Goal: Information Seeking & Learning: Learn about a topic

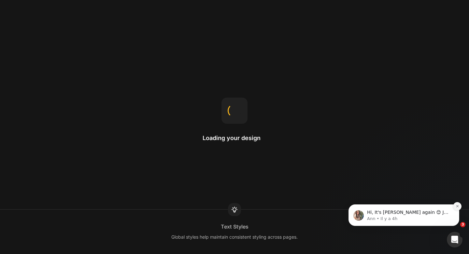
click at [459, 208] on button "Dismiss notification" at bounding box center [457, 206] width 8 height 8
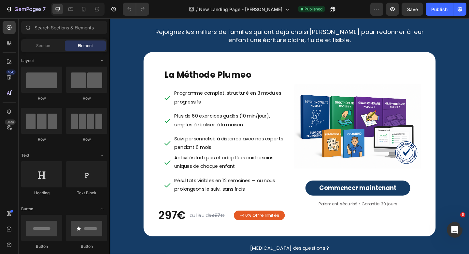
scroll to position [2616, 0]
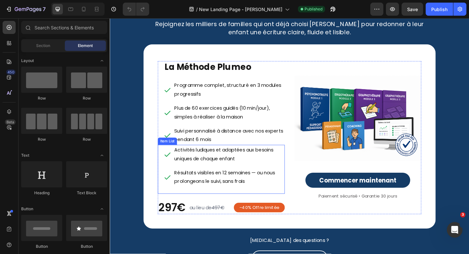
click at [264, 191] on p "Résultats visibles en 12 semaines — ou nous prolongeons le suivi, sans frais" at bounding box center [239, 191] width 119 height 19
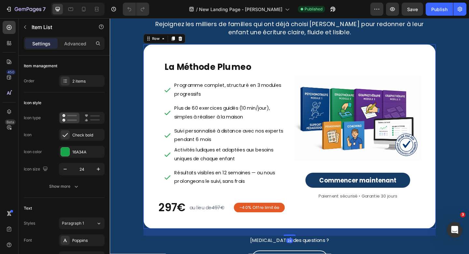
click at [330, 235] on div "La Méthode Plumeo Heading Programme complet, structuré en 3 modules progressifs…" at bounding box center [305, 147] width 318 height 200
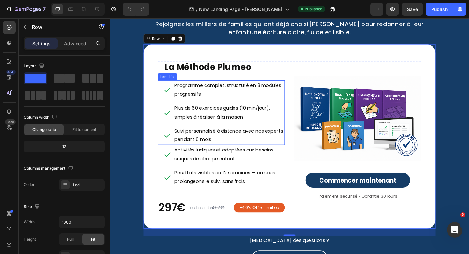
click at [175, 96] on icon at bounding box center [173, 96] width 8 height 8
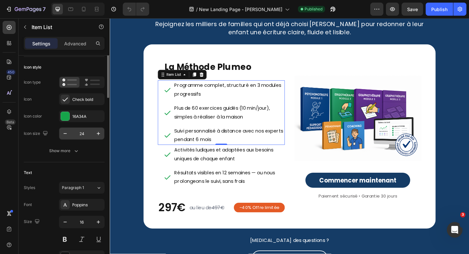
scroll to position [0, 0]
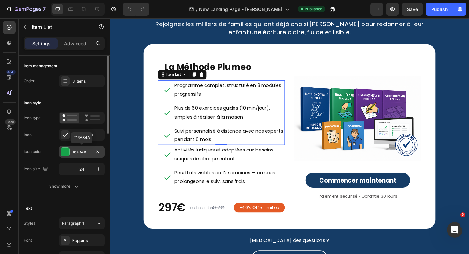
click at [79, 153] on div "16A34A" at bounding box center [81, 152] width 19 height 6
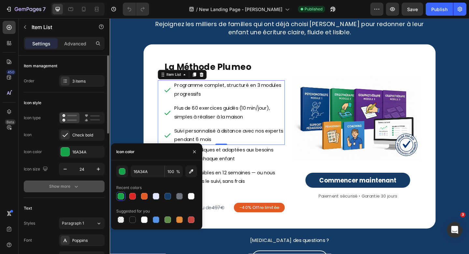
click at [41, 181] on button "Show more" at bounding box center [64, 186] width 81 height 12
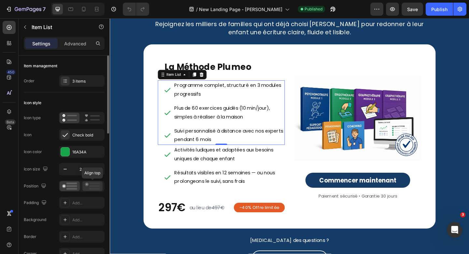
click at [87, 184] on circle at bounding box center [87, 184] width 2 height 2
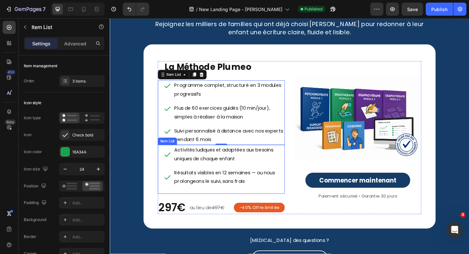
click at [180, 174] on p "Activités ludiques et adaptées aux besoins uniques de chaque enfant" at bounding box center [239, 166] width 119 height 19
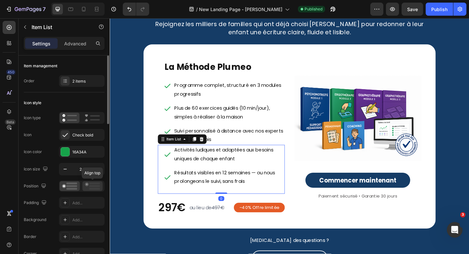
click at [98, 185] on icon at bounding box center [92, 185] width 15 height 7
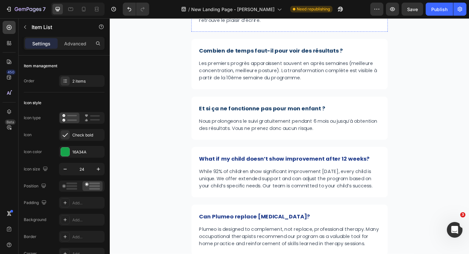
scroll to position [3045, 0]
click at [274, 170] on strong "What if my child doesn’t show improvement after 12 weeks?" at bounding box center [300, 171] width 186 height 8
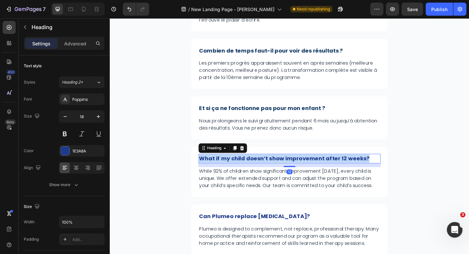
click at [274, 170] on strong "What if my child doesn’t show improvement after 12 weeks?" at bounding box center [300, 171] width 186 height 8
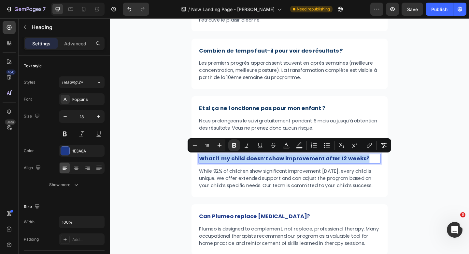
type input "12"
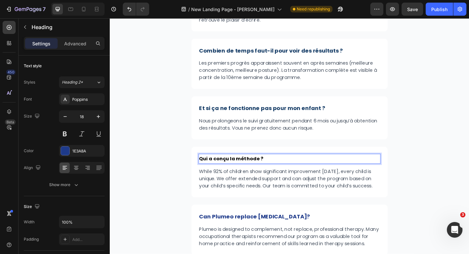
click at [274, 170] on strong "Qui a conçu la méthode ?" at bounding box center [242, 170] width 70 height 7
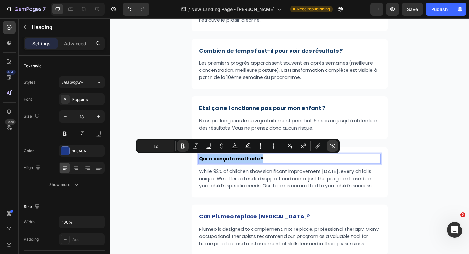
click at [329, 148] on button "Remove Format" at bounding box center [333, 146] width 12 height 12
type input "18"
click at [281, 173] on p "Qui a conçu la méthode ?" at bounding box center [305, 170] width 197 height 9
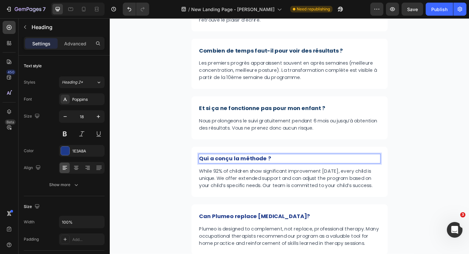
click at [279, 171] on p "Qui a conçu la méthode ?" at bounding box center [305, 170] width 197 height 9
click at [248, 195] on p "While 92% of children show significant improvement [DATE], every child is uniqu…" at bounding box center [305, 192] width 197 height 23
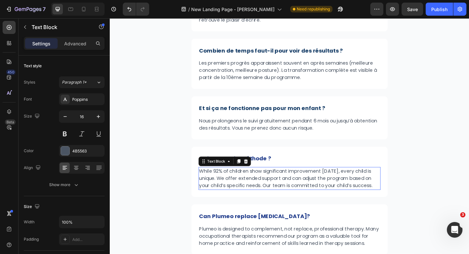
click at [248, 195] on p "While 92% of children show significant improvement [DATE], every child is uniqu…" at bounding box center [305, 192] width 197 height 23
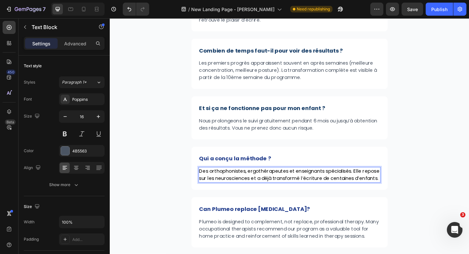
click at [248, 195] on span "Des orthophonistes, ergothérapeutes et enseignants spécialisés. Elle repose sur…" at bounding box center [305, 188] width 196 height 15
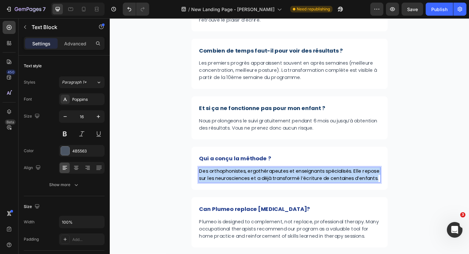
click at [248, 195] on span "Des orthophonistes, ergothérapeutes et enseignants spécialisés. Elle repose sur…" at bounding box center [305, 188] width 196 height 15
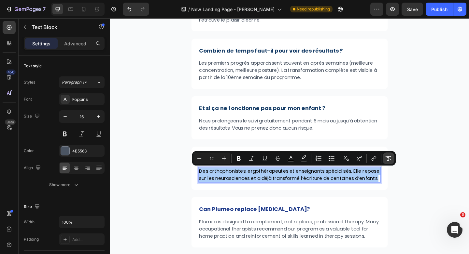
click at [390, 159] on icon "Editor contextual toolbar" at bounding box center [389, 158] width 6 height 5
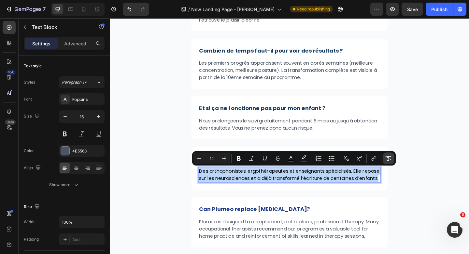
type input "16"
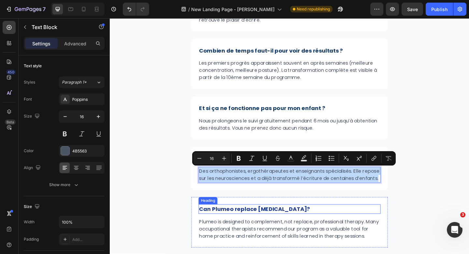
click at [287, 231] on h2 "Can Plumeo replace [MEDICAL_DATA]?" at bounding box center [305, 225] width 198 height 10
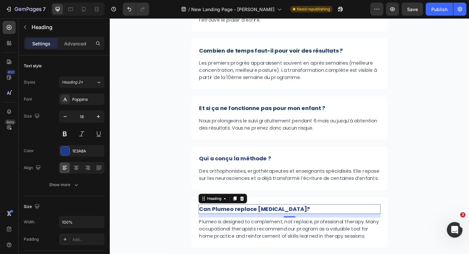
click at [265, 231] on h2 "Can Plumeo replace [MEDICAL_DATA]?" at bounding box center [305, 225] width 198 height 10
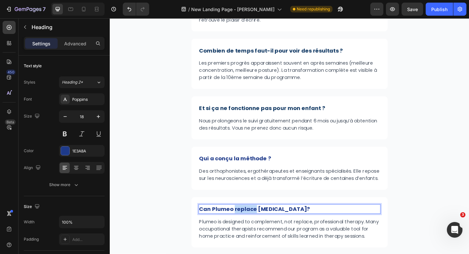
click at [265, 230] on p "Can Plumeo replace [MEDICAL_DATA]?" at bounding box center [305, 225] width 197 height 9
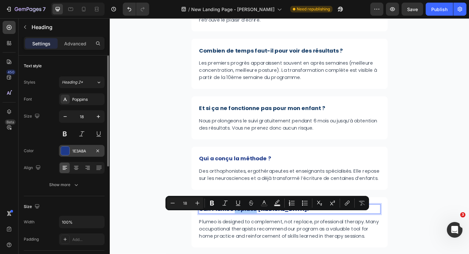
click at [84, 149] on div "1E3A8A" at bounding box center [81, 151] width 19 height 6
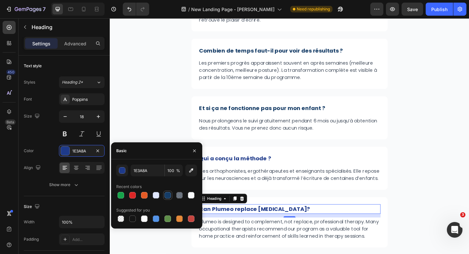
click at [167, 193] on div at bounding box center [168, 195] width 7 height 7
type input "153C66"
click at [321, 225] on div "Can Plumeo replace [MEDICAL_DATA]? Heading 12 Plumeo is designed to complement,…" at bounding box center [306, 240] width 214 height 55
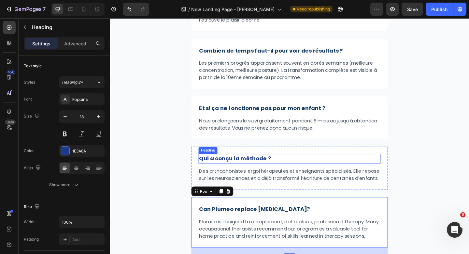
click at [274, 169] on p "Qui a conçu la méthode ?" at bounding box center [305, 170] width 197 height 9
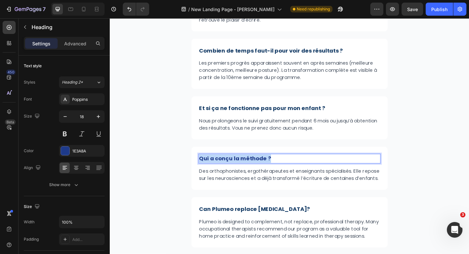
click at [274, 169] on p "Qui a conçu la méthode ?" at bounding box center [305, 170] width 197 height 9
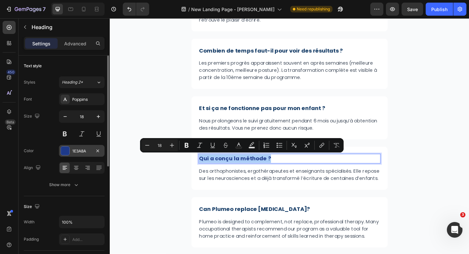
click at [80, 154] on div "1E3A8A" at bounding box center [82, 151] width 46 height 12
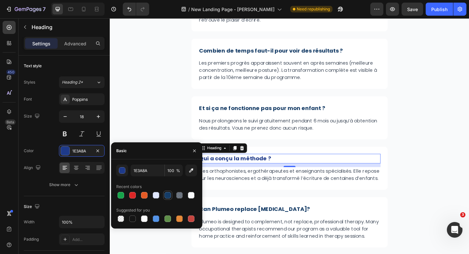
click at [170, 198] on div at bounding box center [168, 195] width 8 height 8
type input "153C66"
click at [300, 217] on div "Frequently Asked Question Heading Get answers to common questions about [PERSON…" at bounding box center [306, 128] width 214 height 417
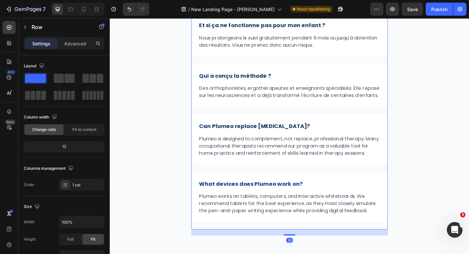
scroll to position [3175, 0]
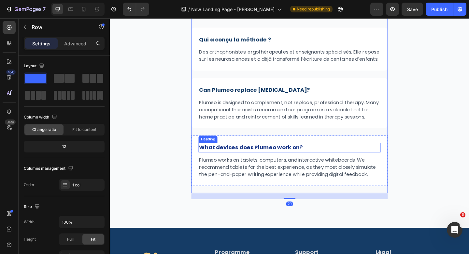
click at [289, 163] on strong "What devices does Plumeo work on?" at bounding box center [263, 159] width 113 height 8
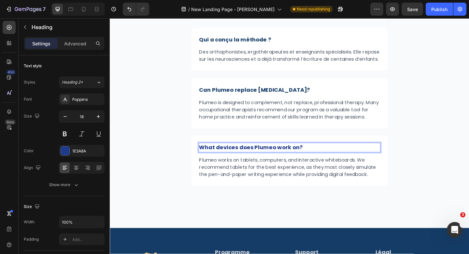
click at [289, 163] on strong "What devices does Plumeo work on?" at bounding box center [263, 159] width 113 height 8
click at [281, 163] on strong "What devices does Plumeo work on?" at bounding box center [263, 159] width 113 height 8
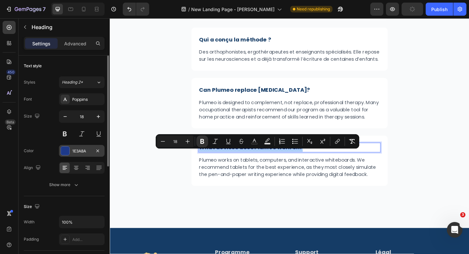
click at [85, 150] on div "1E3A8A" at bounding box center [81, 151] width 19 height 6
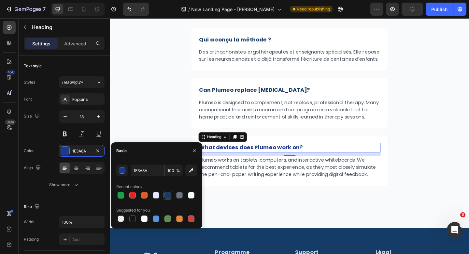
click at [168, 193] on div at bounding box center [168, 195] width 7 height 7
type input "153C66"
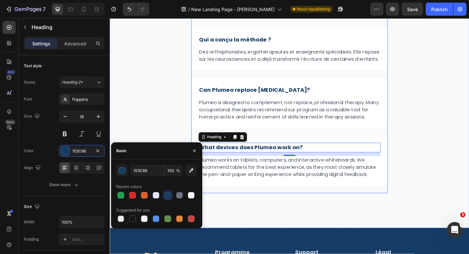
click at [272, 208] on div "Frequently Asked Question Heading Get answers to common questions about [PERSON…" at bounding box center [306, -1] width 214 height 417
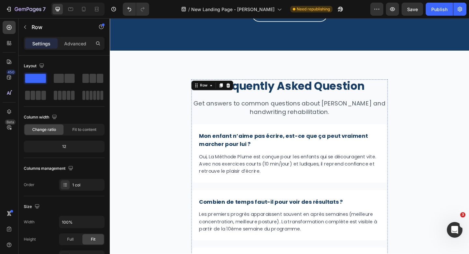
scroll to position [2872, 0]
